Goal: Information Seeking & Learning: Learn about a topic

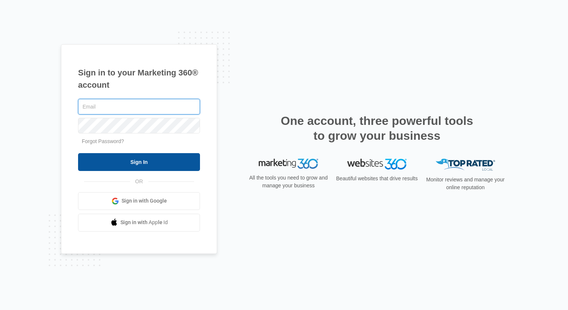
type input "[PERSON_NAME][EMAIL_ADDRESS][DOMAIN_NAME]"
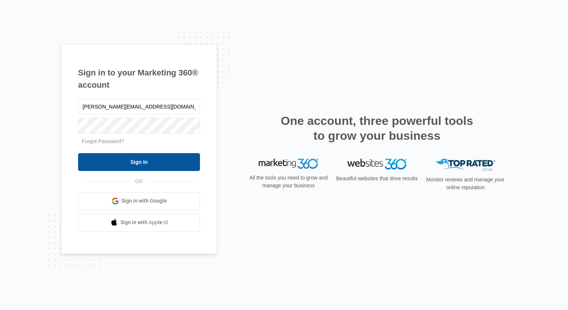
click at [180, 158] on input "Sign In" at bounding box center [139, 162] width 122 height 18
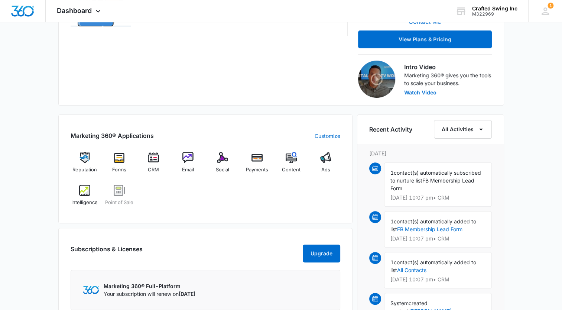
scroll to position [223, 0]
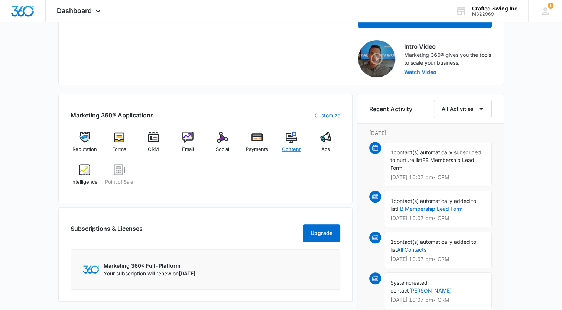
click at [288, 141] on img at bounding box center [291, 136] width 11 height 11
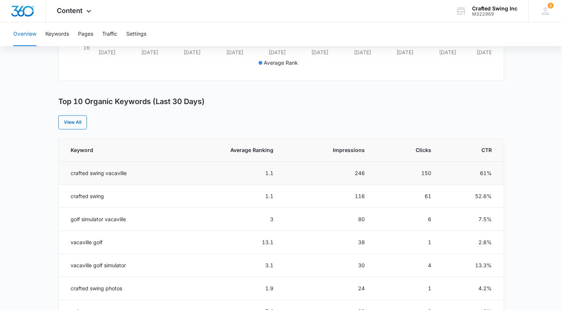
scroll to position [144, 0]
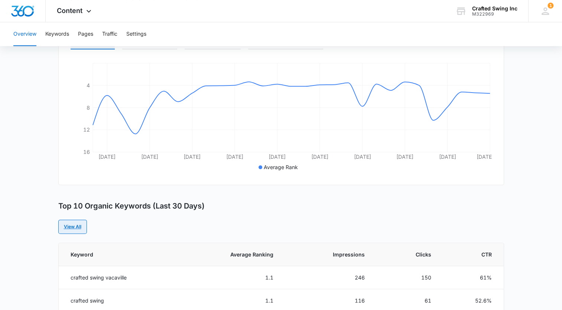
click at [73, 230] on link "View All" at bounding box center [72, 227] width 29 height 14
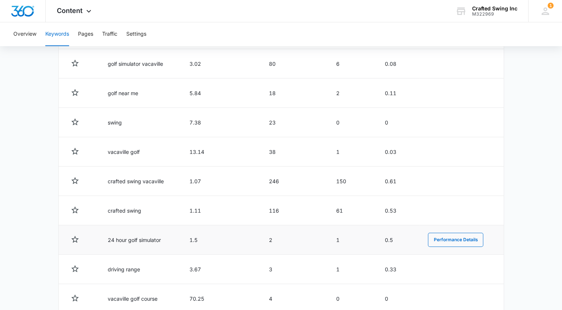
scroll to position [334, 0]
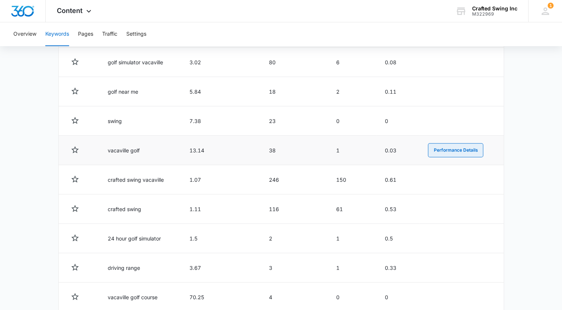
click at [448, 150] on button "Performance Details" at bounding box center [455, 150] width 55 height 14
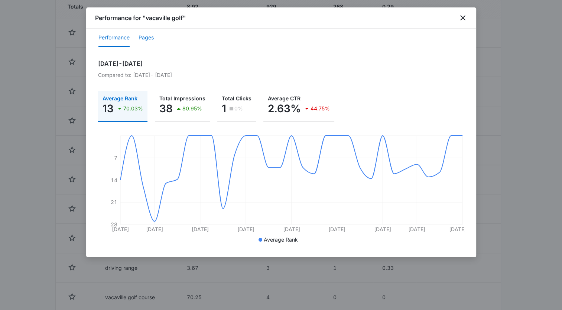
click at [153, 43] on button "Pages" at bounding box center [146, 38] width 15 height 18
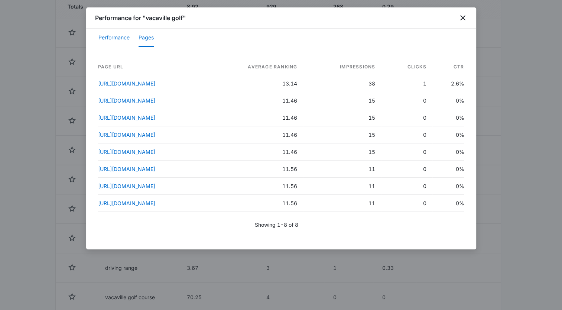
click at [108, 38] on button "Performance" at bounding box center [113, 38] width 31 height 18
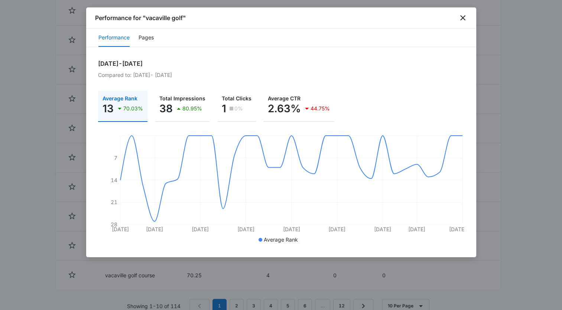
scroll to position [376, 0]
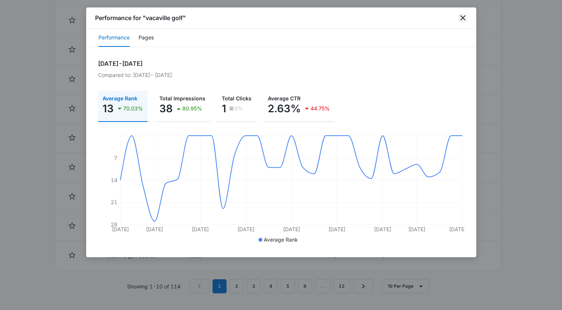
click at [464, 20] on icon "close" at bounding box center [462, 17] width 9 height 9
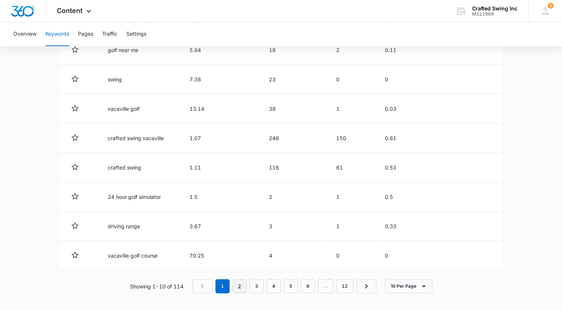
click at [245, 287] on link "2" at bounding box center [240, 286] width 14 height 14
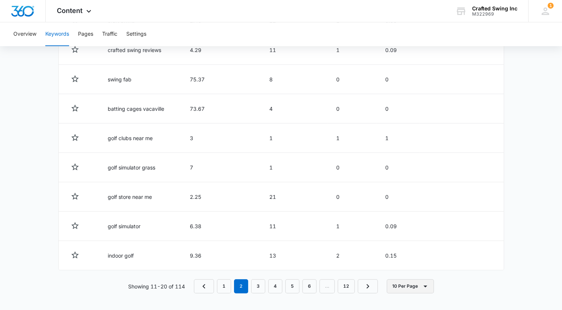
click at [415, 289] on button "10 Per Page" at bounding box center [410, 286] width 47 height 14
click at [422, 262] on div "100 Per Page" at bounding box center [412, 262] width 33 height 5
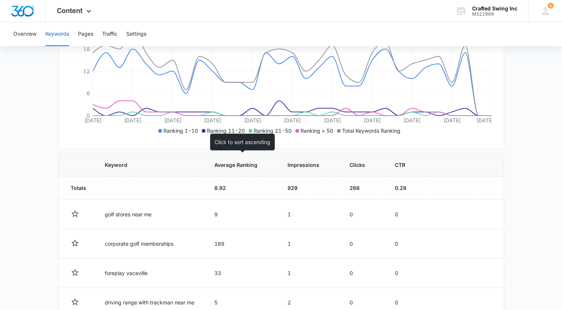
click at [232, 166] on span "Average Ranking" at bounding box center [236, 165] width 45 height 8
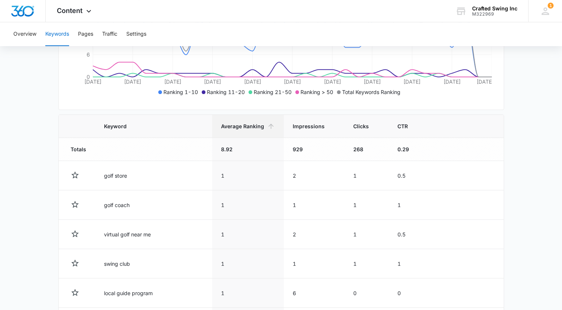
scroll to position [116, 0]
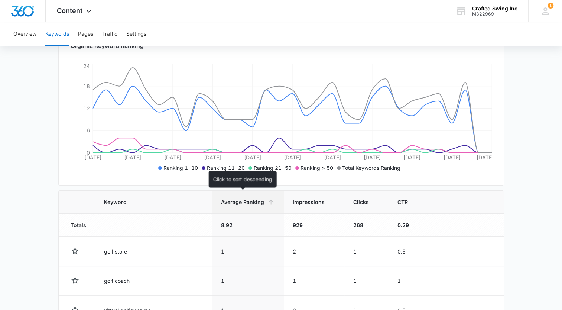
click at [251, 202] on span "Average Ranking" at bounding box center [242, 202] width 43 height 8
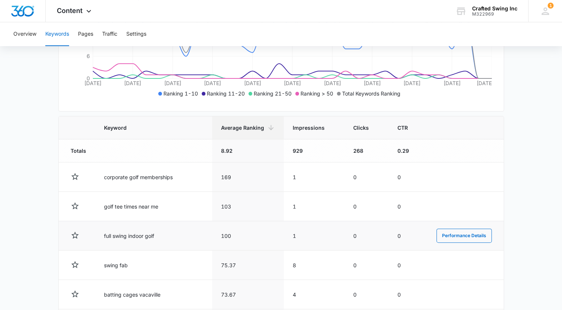
scroll to position [227, 0]
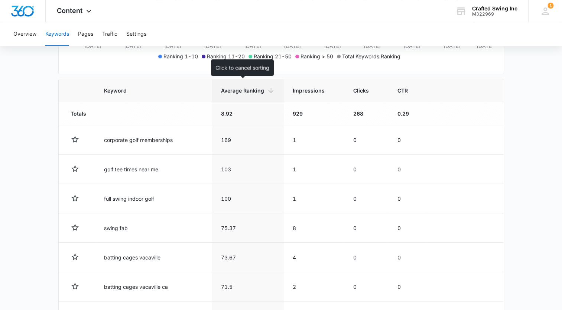
click at [256, 91] on span "Average Ranking" at bounding box center [242, 91] width 43 height 8
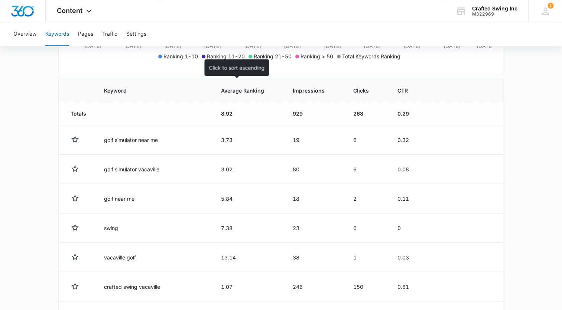
click at [230, 94] on th "Average Ranking" at bounding box center [248, 90] width 72 height 23
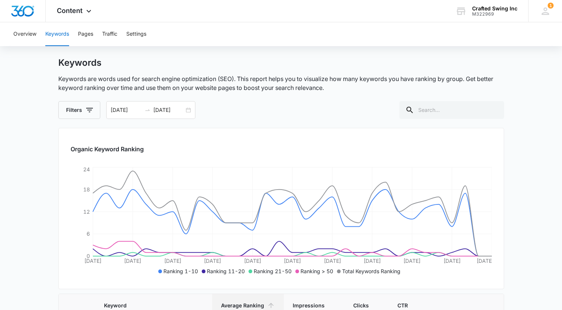
scroll to position [0, 0]
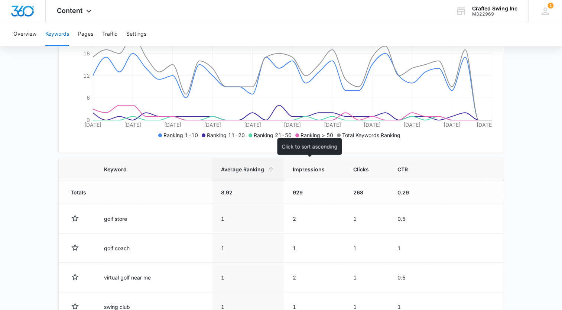
click at [300, 170] on span "Impressions" at bounding box center [309, 169] width 32 height 8
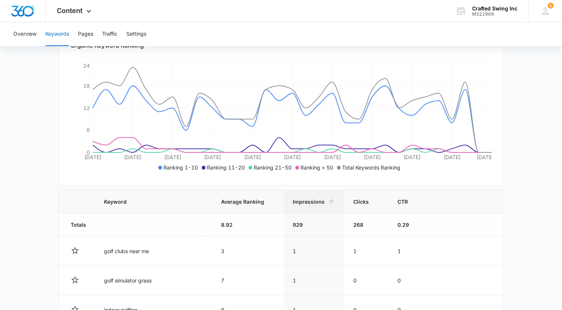
scroll to position [149, 0]
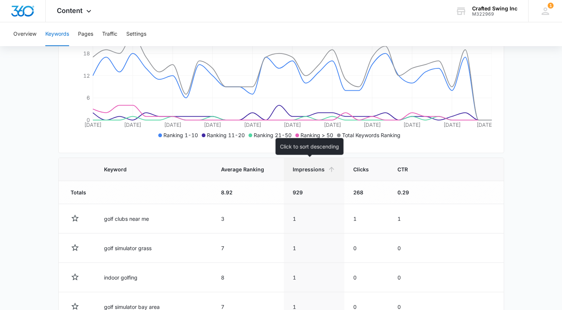
click at [310, 171] on span "Impressions" at bounding box center [309, 169] width 32 height 8
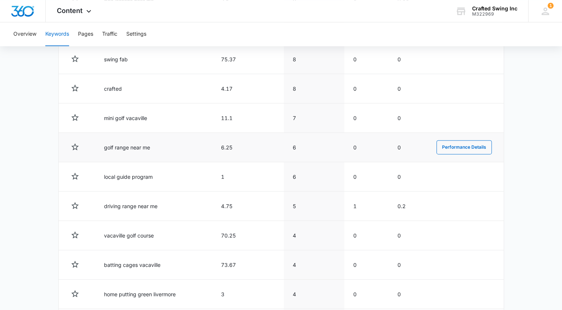
scroll to position [817, 0]
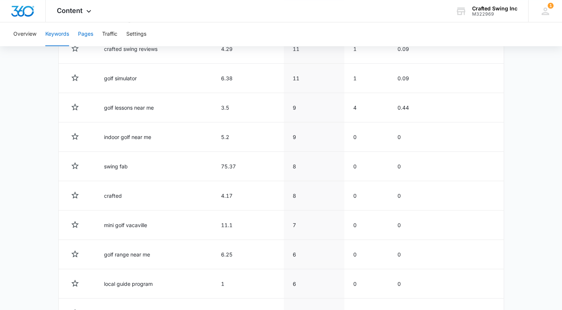
click at [92, 34] on button "Pages" at bounding box center [85, 34] width 15 height 24
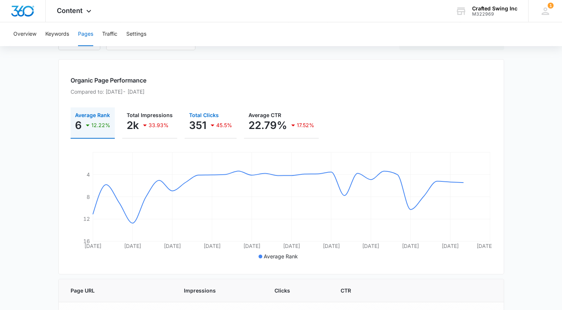
scroll to position [37, 0]
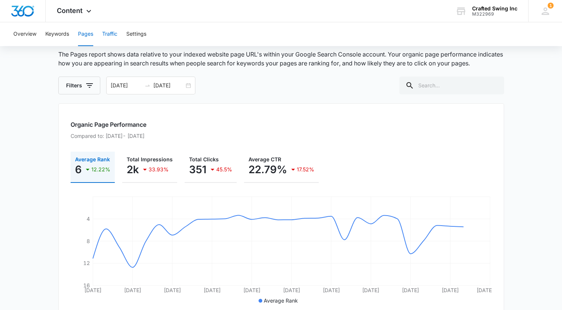
click at [114, 35] on button "Traffic" at bounding box center [109, 34] width 15 height 24
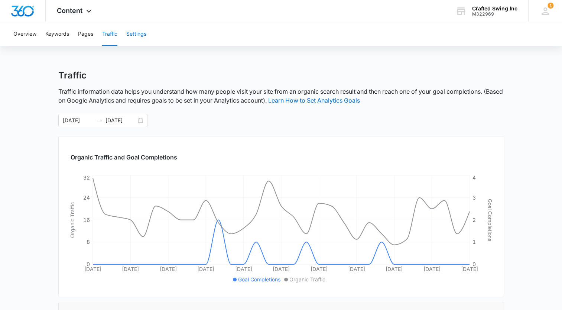
click at [131, 39] on button "Settings" at bounding box center [136, 34] width 20 height 24
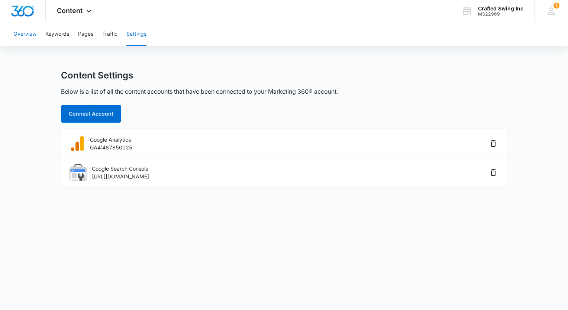
click at [33, 35] on button "Overview" at bounding box center [24, 34] width 23 height 24
